Goal: Task Accomplishment & Management: Use online tool/utility

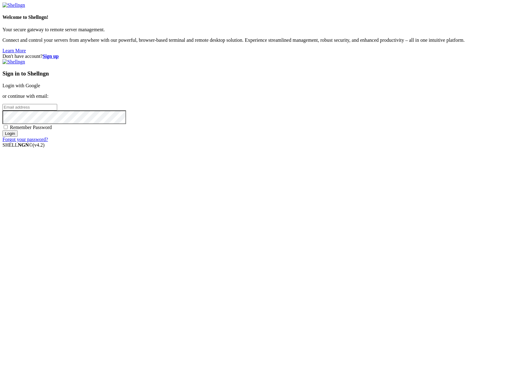
click at [57, 110] on input "email" at bounding box center [29, 107] width 55 height 6
type input "[PERSON_NAME][EMAIL_ADDRESS][DOMAIN_NAME]"
click at [2, 130] on input "Login" at bounding box center [9, 133] width 15 height 6
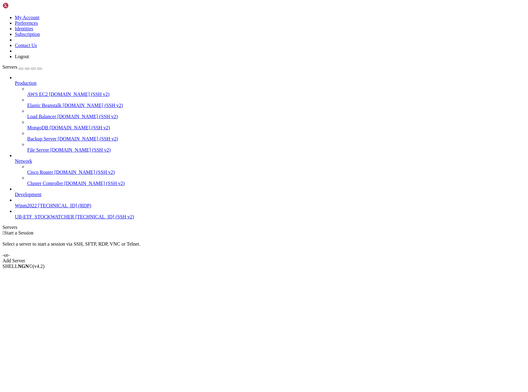
click at [75, 219] on span "[TECHNICAL_ID] (SSH v2)" at bounding box center [104, 216] width 59 height 5
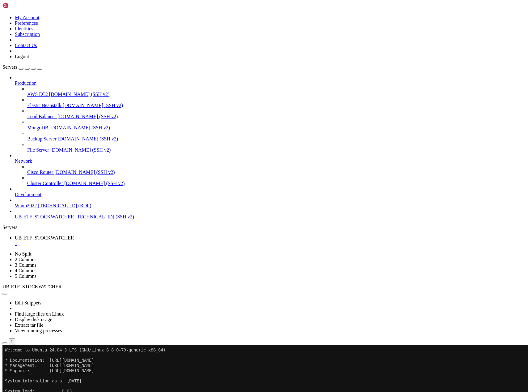
click at [5, 345] on div at bounding box center [3, 345] width 2 height 0
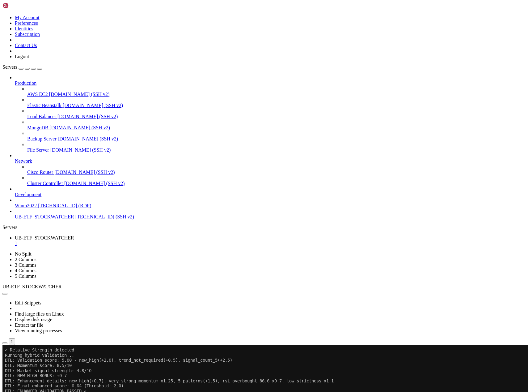
scroll to position [5110, 0]
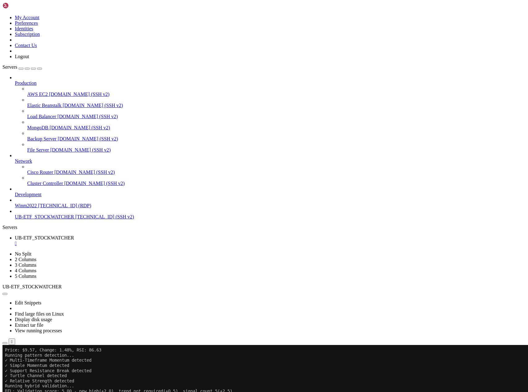
drag, startPoint x: 183, startPoint y: 540, endPoint x: 13, endPoint y: 453, distance: 190.6
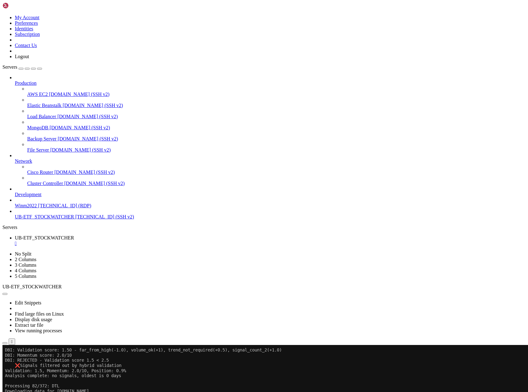
drag, startPoint x: 152, startPoint y: 494, endPoint x: 8, endPoint y: 392, distance: 176.5
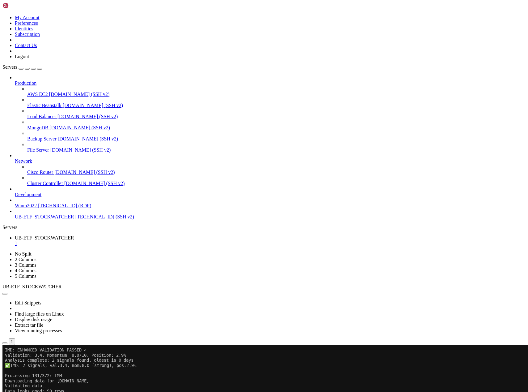
scroll to position [8142, 0]
drag, startPoint x: 150, startPoint y: 587, endPoint x: 8, endPoint y: 495, distance: 169.2
drag, startPoint x: 5, startPoint y: 503, endPoint x: 310, endPoint y: 685, distance: 355.2
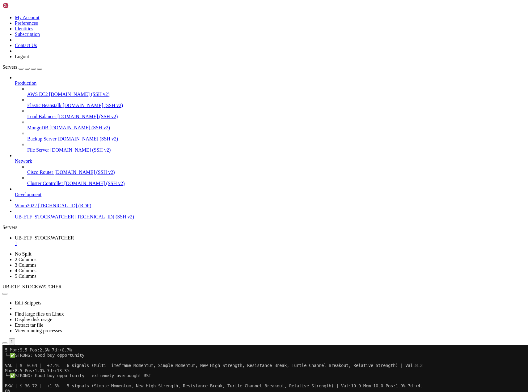
click at [5, 343] on icon "button" at bounding box center [5, 343] width 0 height 0
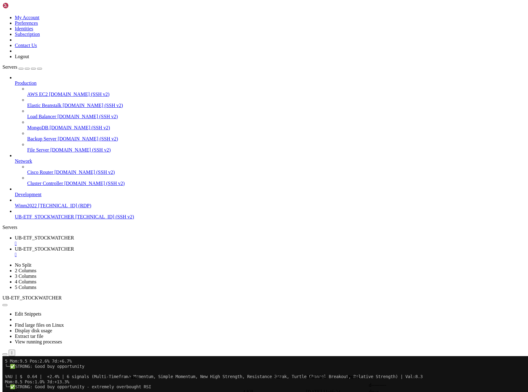
scroll to position [118, 0]
type input "/home/ubuntu/Project51"
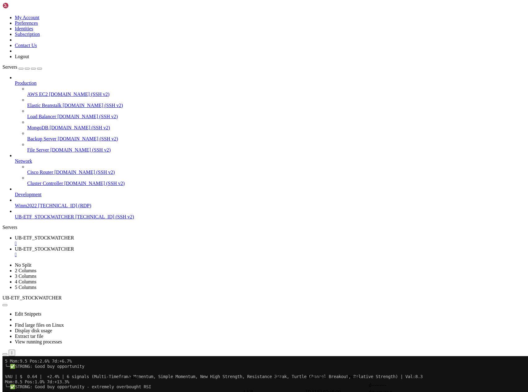
click at [74, 235] on span "UB-ETF_STOCKWATCHER" at bounding box center [44, 237] width 59 height 5
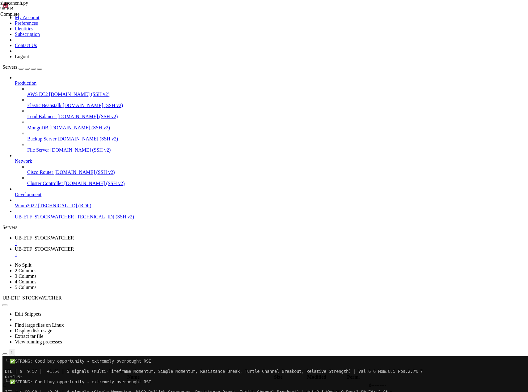
scroll to position [22682, 0]
